Goal: Entertainment & Leisure: Consume media (video, audio)

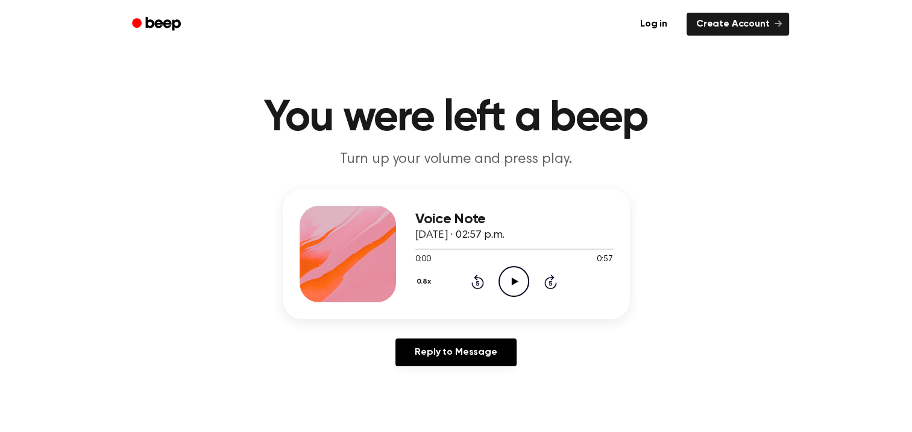
click at [514, 279] on icon at bounding box center [515, 281] width 7 height 8
click at [504, 276] on icon "Play Audio" at bounding box center [514, 281] width 31 height 31
click at [508, 277] on icon "Play Audio" at bounding box center [514, 281] width 31 height 31
click at [516, 280] on icon at bounding box center [515, 281] width 7 height 8
drag, startPoint x: 566, startPoint y: 247, endPoint x: 371, endPoint y: 248, distance: 194.2
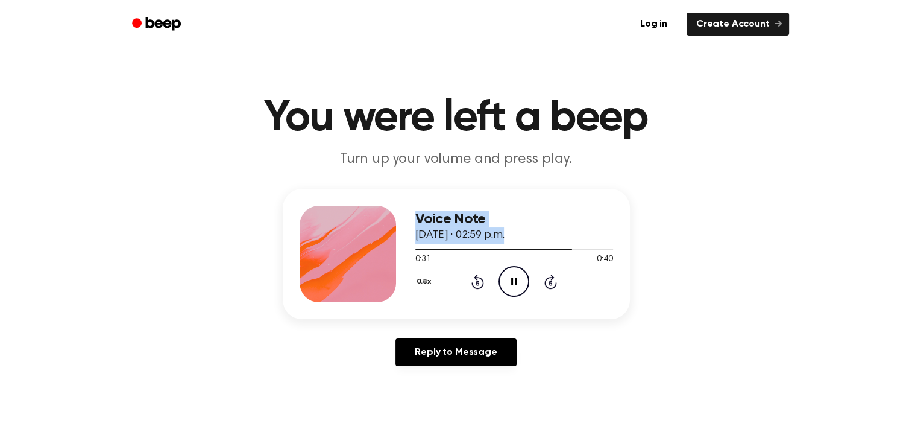
click at [371, 248] on div "Voice Note September 25, 2025 · 02:59 p.m. 0:31 0:40 Your browser does not supp…" at bounding box center [456, 254] width 347 height 130
click at [517, 280] on icon "Pause Audio" at bounding box center [514, 281] width 31 height 31
click at [517, 280] on icon "Play Audio" at bounding box center [514, 281] width 31 height 31
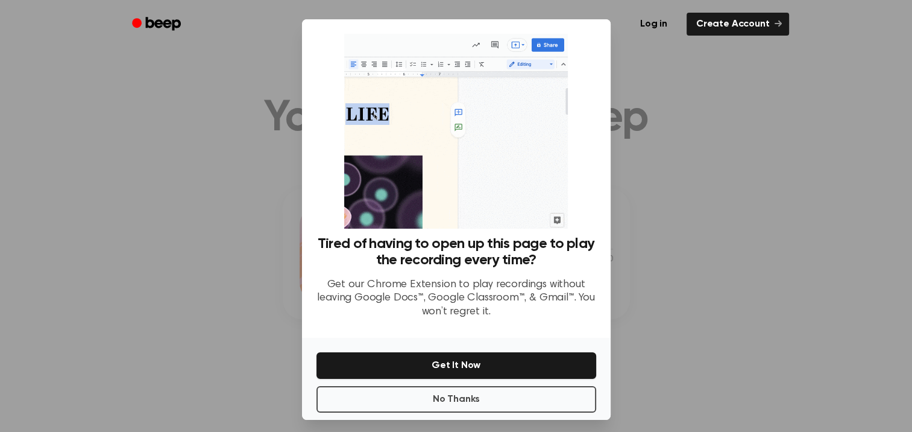
click at [755, 75] on div at bounding box center [456, 216] width 912 height 432
click at [458, 395] on button "No Thanks" at bounding box center [457, 399] width 280 height 27
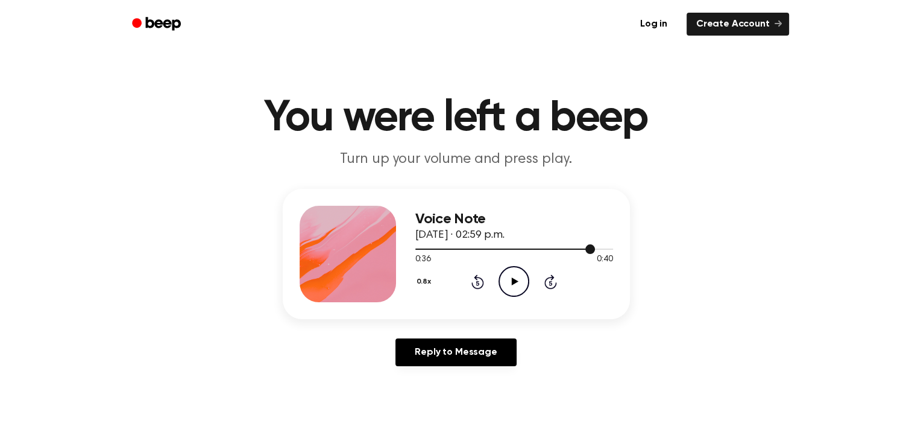
click at [422, 248] on div at bounding box center [505, 248] width 180 height 1
click at [513, 277] on icon "Play Audio" at bounding box center [514, 281] width 31 height 31
